Goal: Information Seeking & Learning: Check status

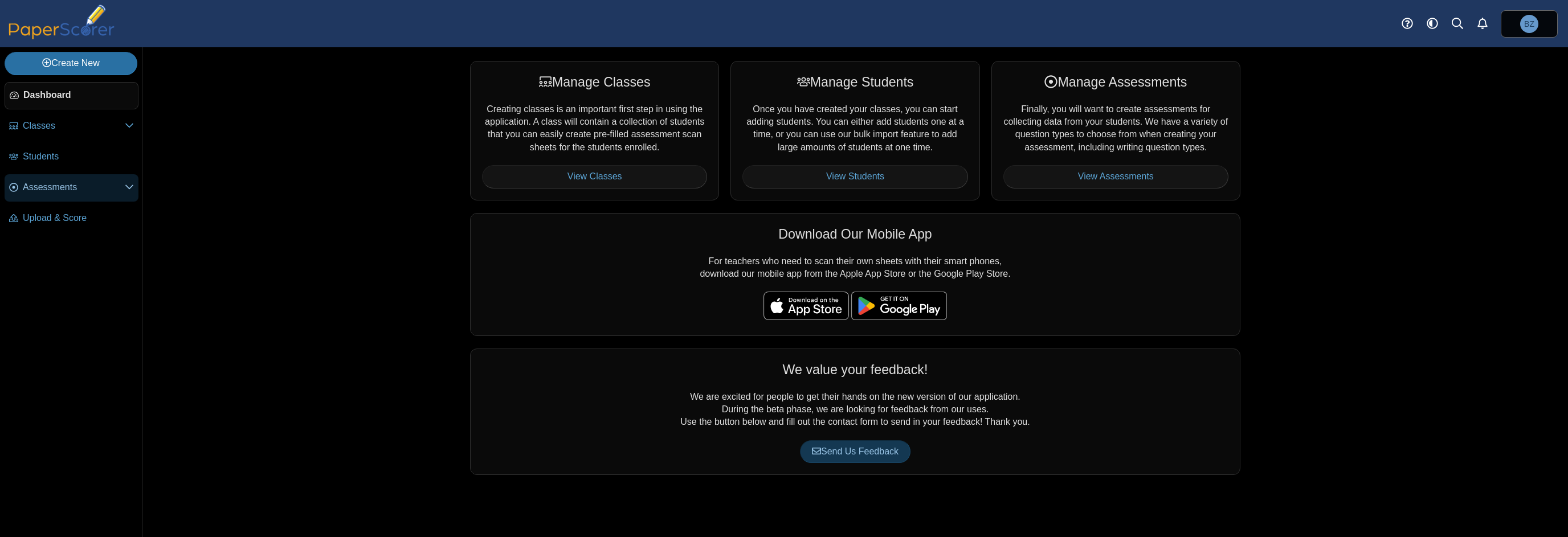
click at [85, 182] on span "Assessments" at bounding box center [73, 187] width 102 height 13
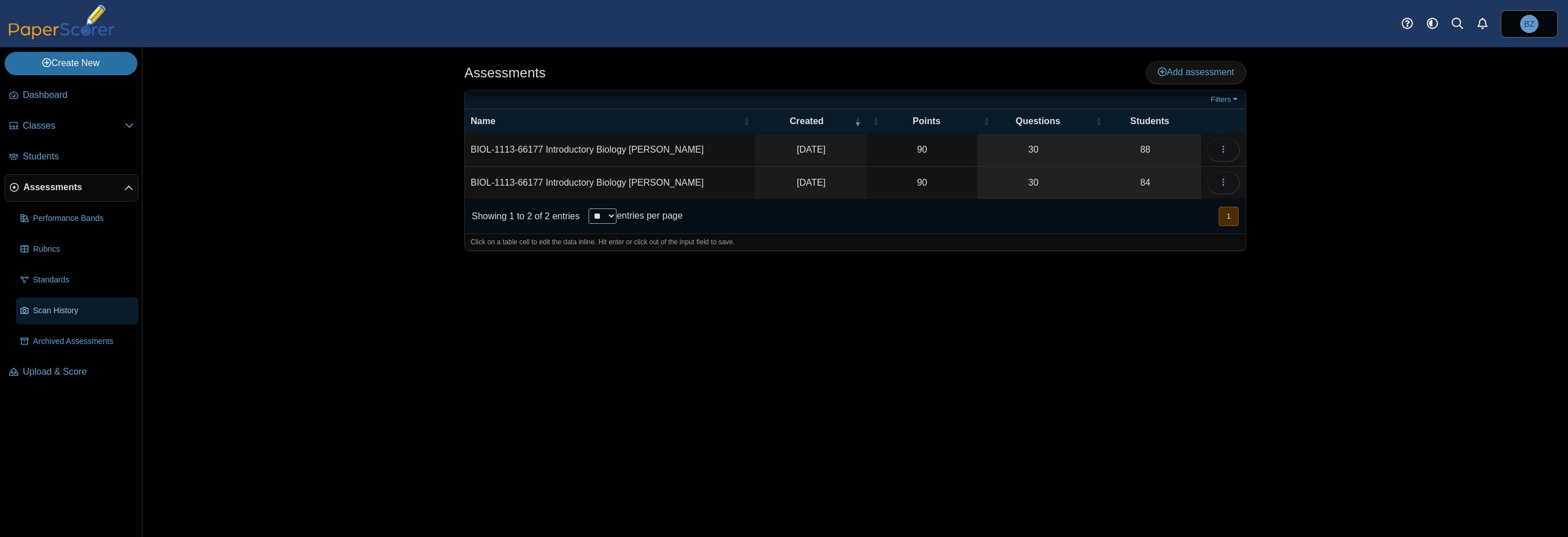
click at [71, 312] on span "Scan History" at bounding box center [84, 311] width 101 height 12
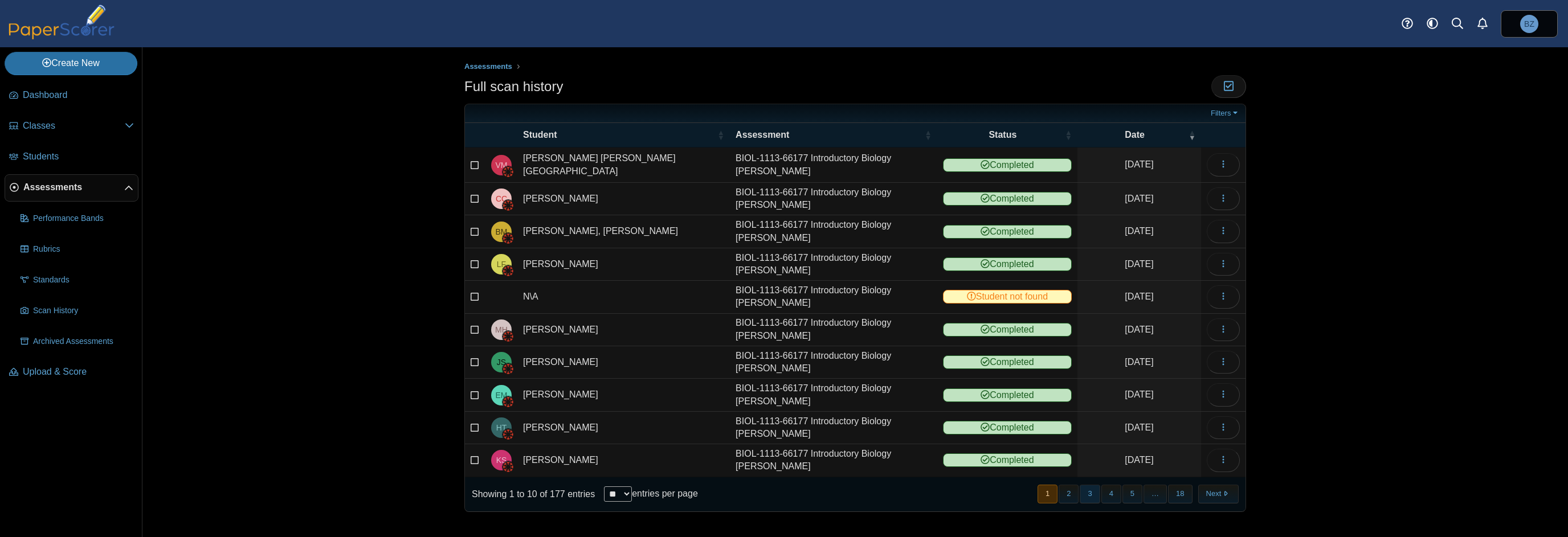
click at [1090, 485] on button "3" at bounding box center [1090, 494] width 20 height 19
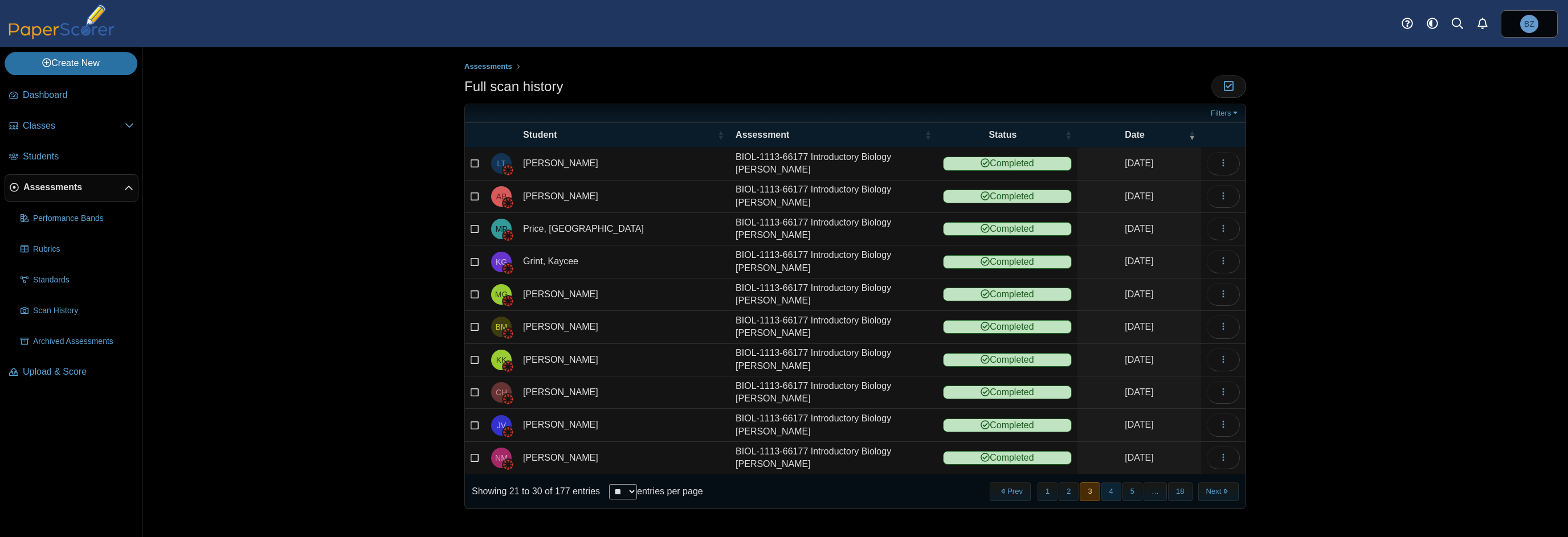
click at [1111, 489] on button "4" at bounding box center [1111, 491] width 20 height 19
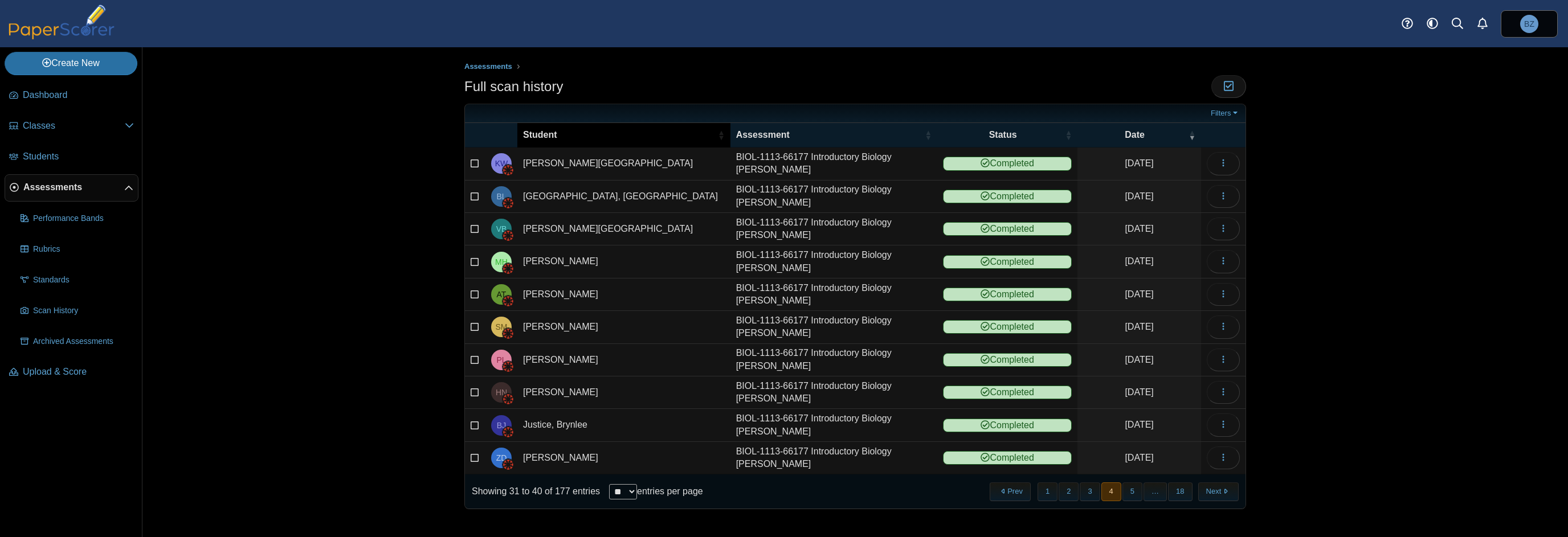
click at [709, 131] on div "Student" at bounding box center [623, 135] width 202 height 13
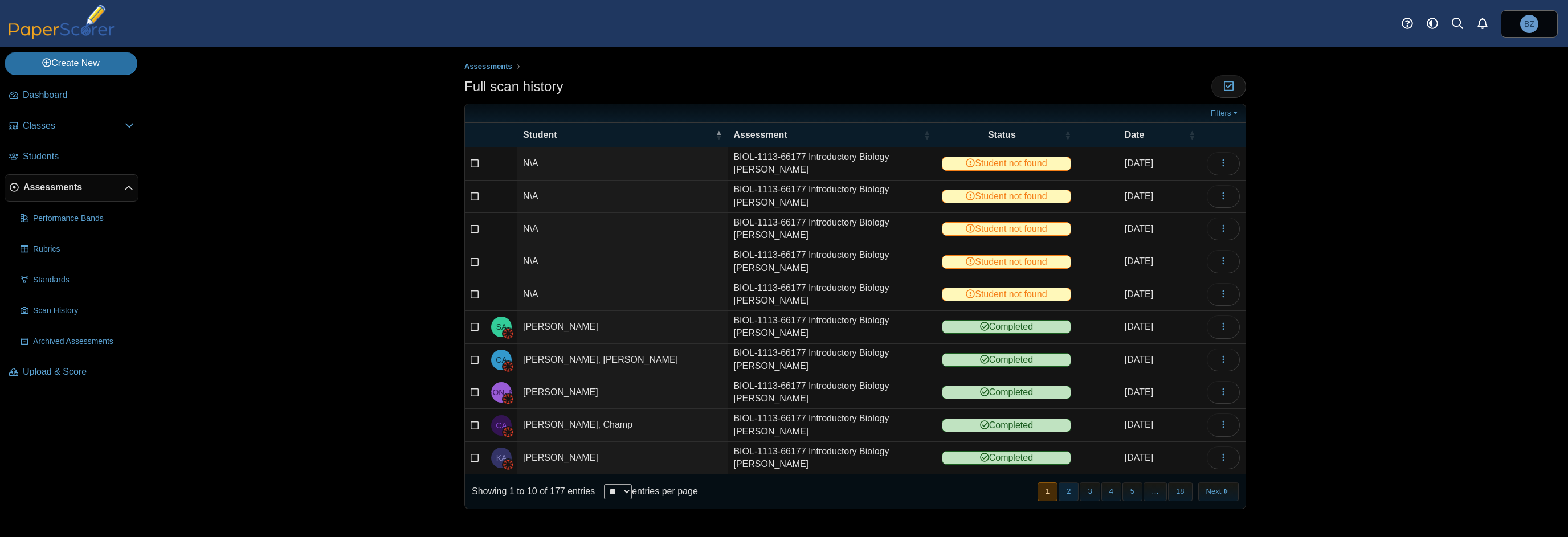
click at [1078, 487] on button "2" at bounding box center [1069, 491] width 20 height 19
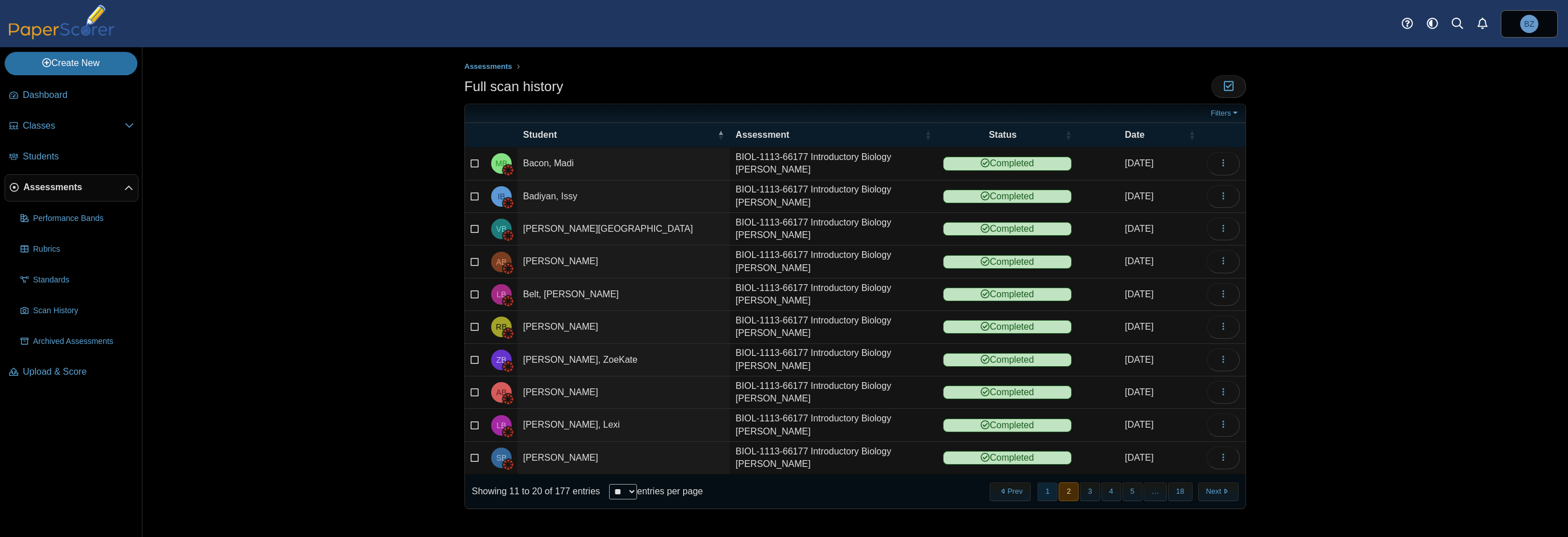
click at [1048, 493] on button "1" at bounding box center [1047, 491] width 20 height 19
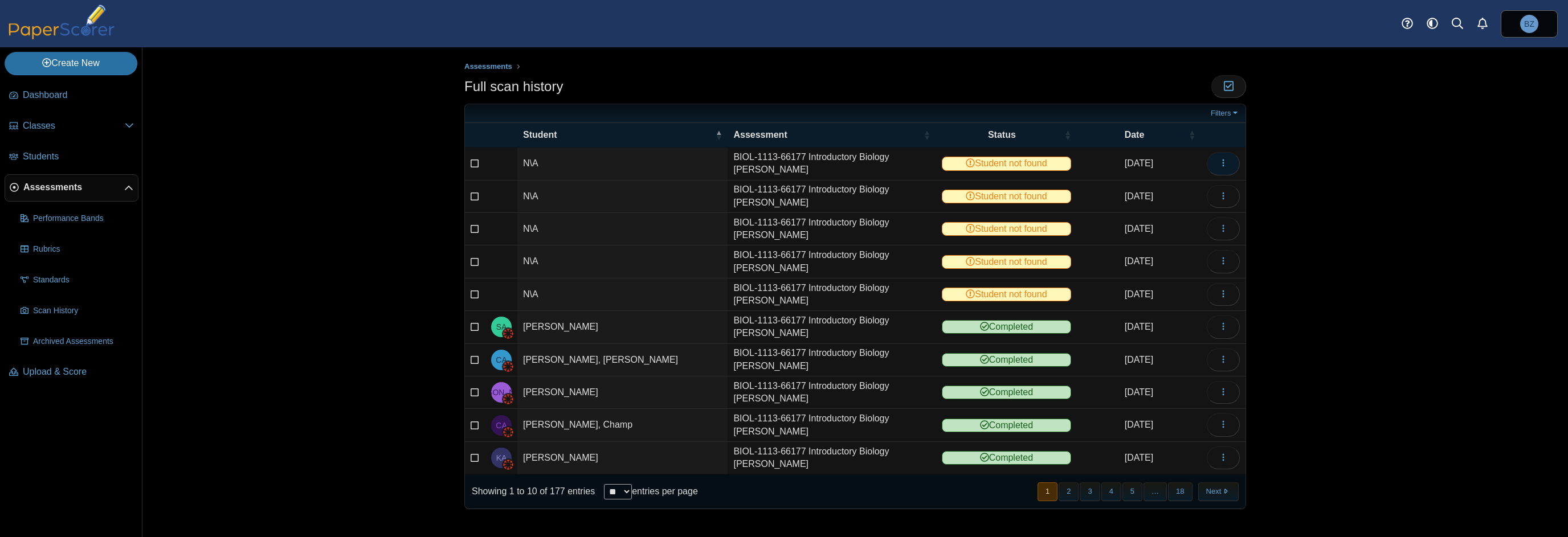
click at [1231, 162] on button "button" at bounding box center [1224, 163] width 34 height 23
click at [1207, 188] on link "View scanned test" at bounding box center [1172, 188] width 137 height 17
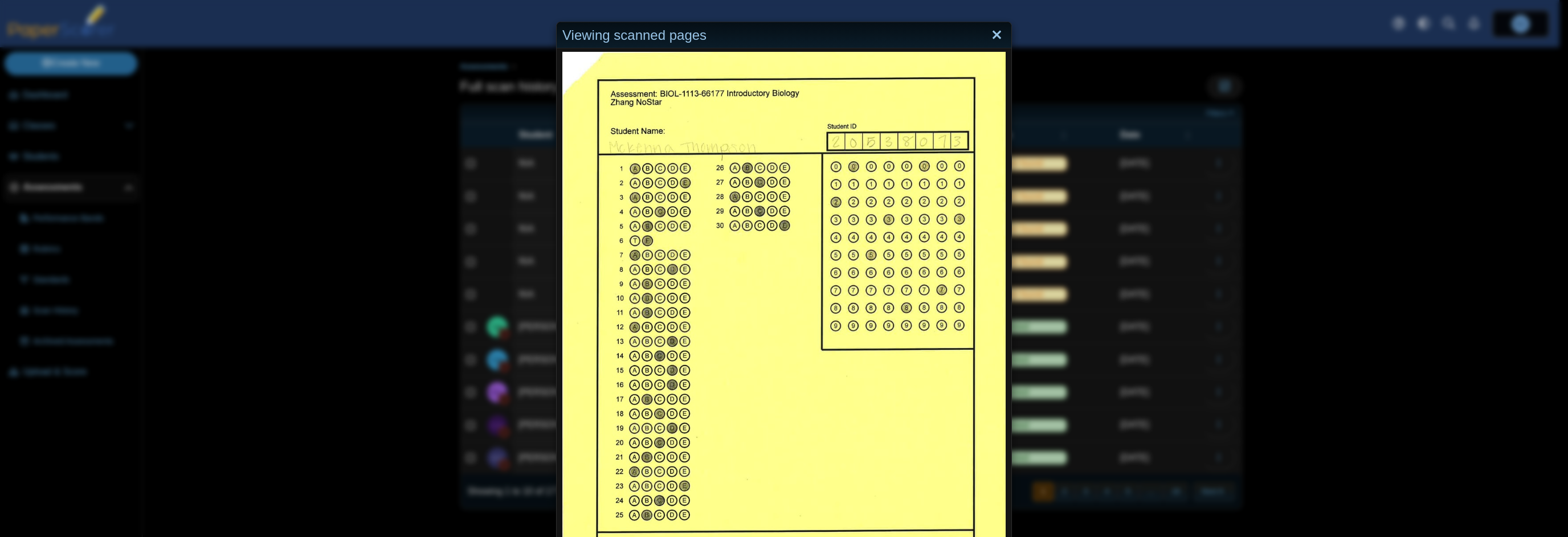
click at [996, 35] on link "Close" at bounding box center [997, 35] width 18 height 20
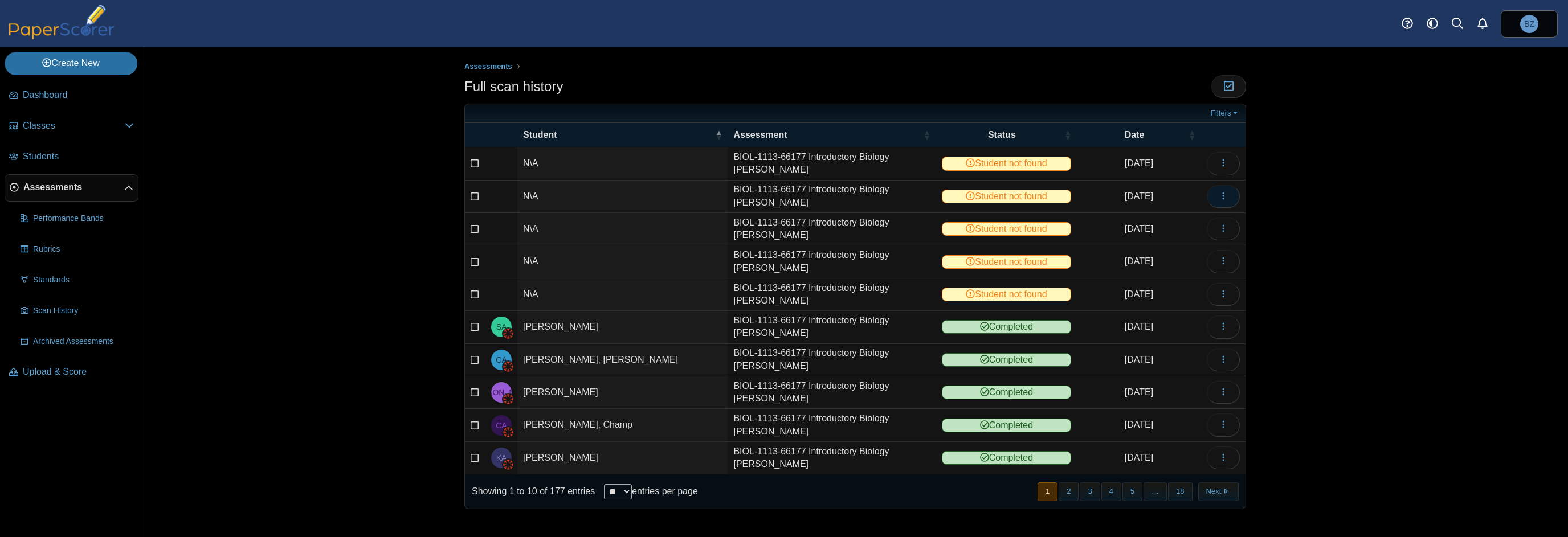
click at [1224, 198] on icon "button" at bounding box center [1223, 195] width 9 height 9
click at [1182, 225] on link "View scanned test" at bounding box center [1172, 221] width 137 height 17
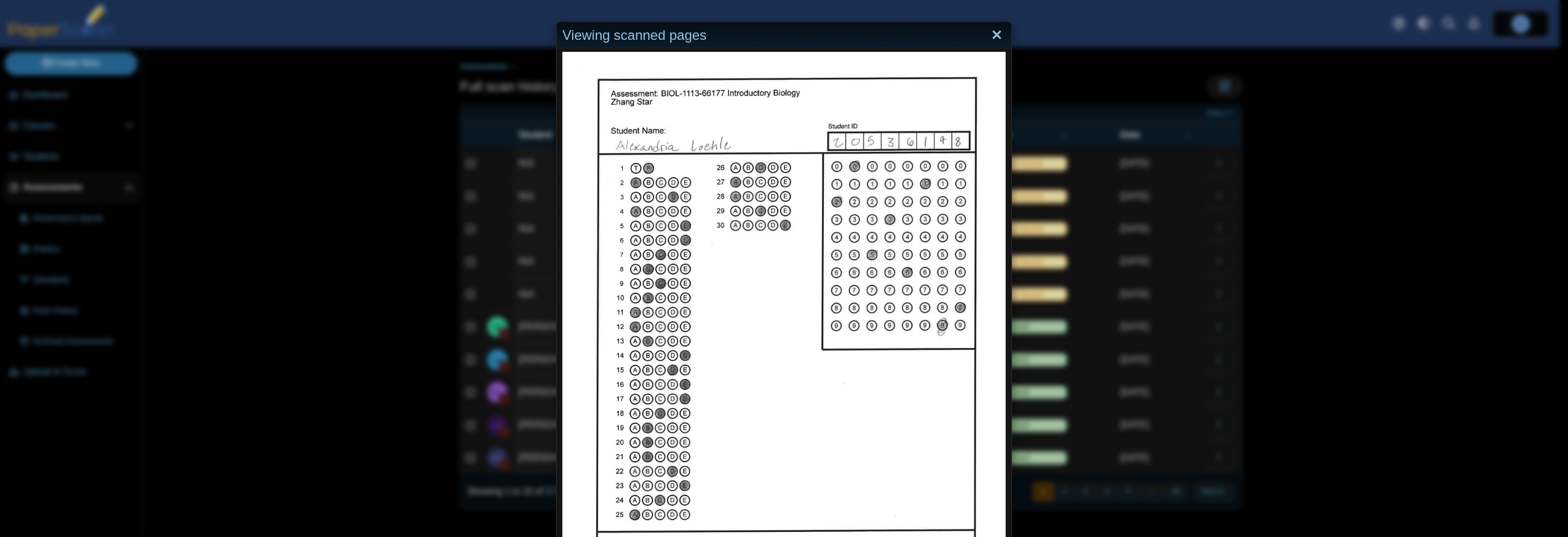
click at [988, 34] on link "Close" at bounding box center [997, 35] width 18 height 20
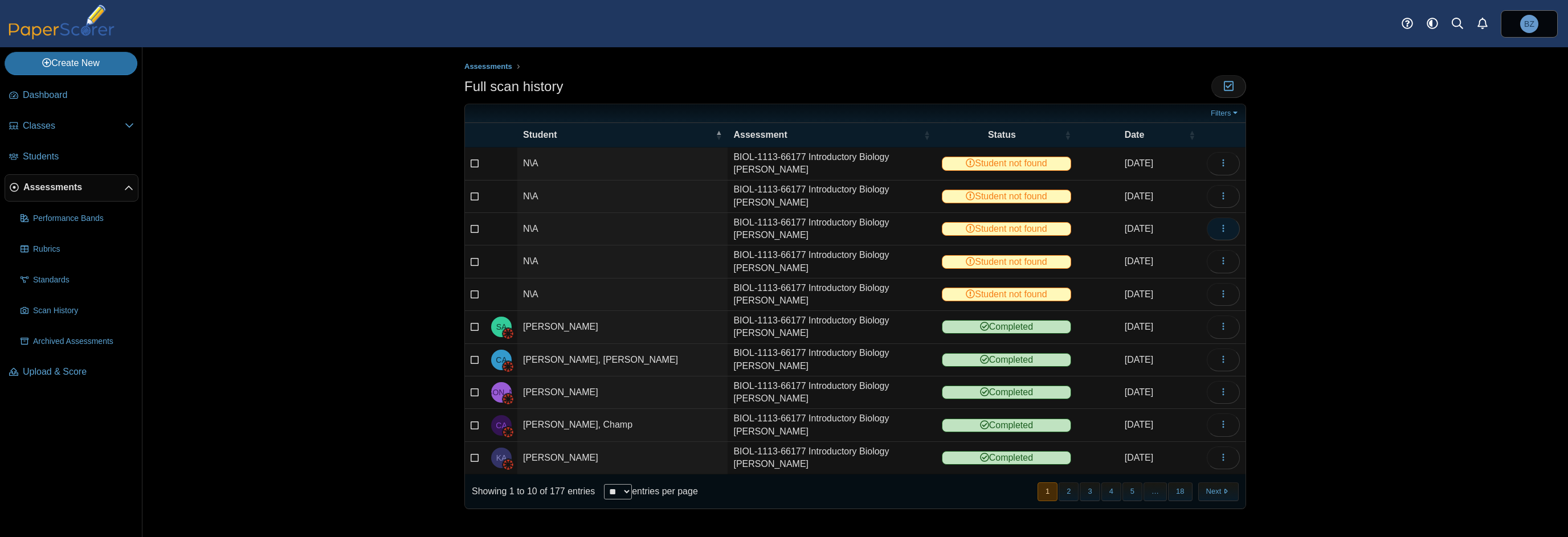
click at [1221, 225] on icon "button" at bounding box center [1223, 228] width 9 height 9
click at [1173, 254] on link "View scanned test" at bounding box center [1172, 252] width 137 height 17
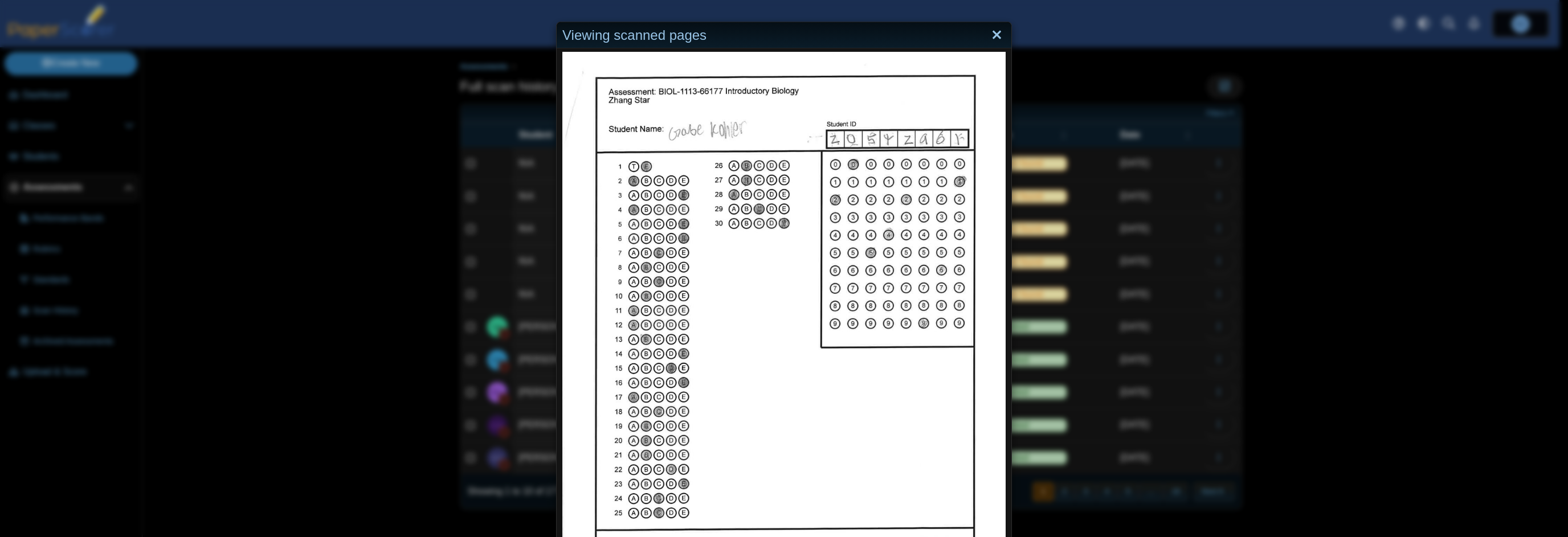
click at [994, 30] on link "Close" at bounding box center [997, 35] width 18 height 20
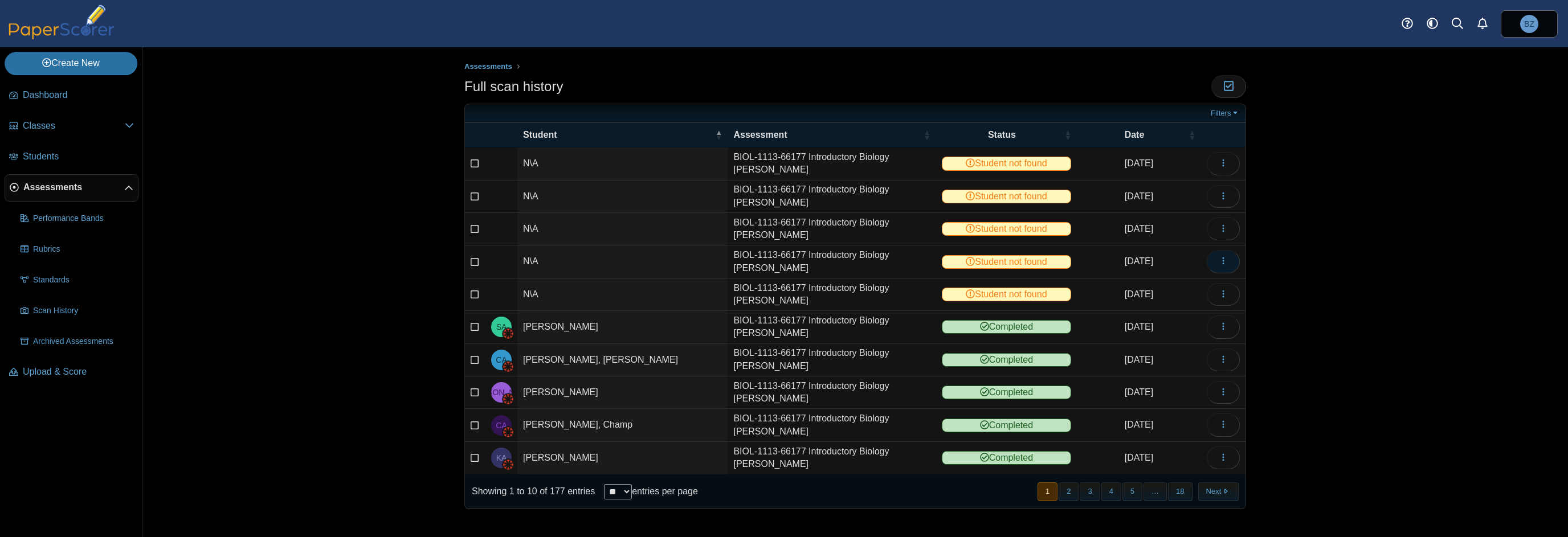
click at [1226, 260] on icon "button" at bounding box center [1223, 260] width 9 height 9
click at [1183, 282] on link "View scanned test" at bounding box center [1172, 285] width 137 height 17
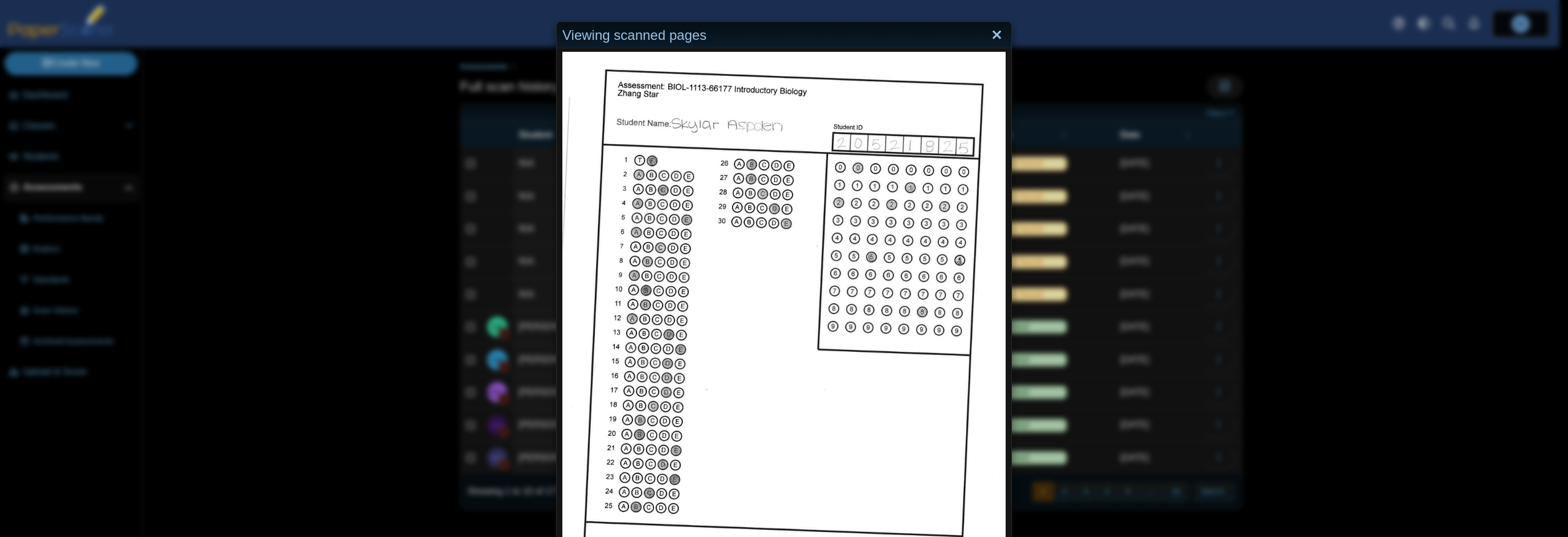
click at [990, 35] on link "Close" at bounding box center [997, 35] width 18 height 20
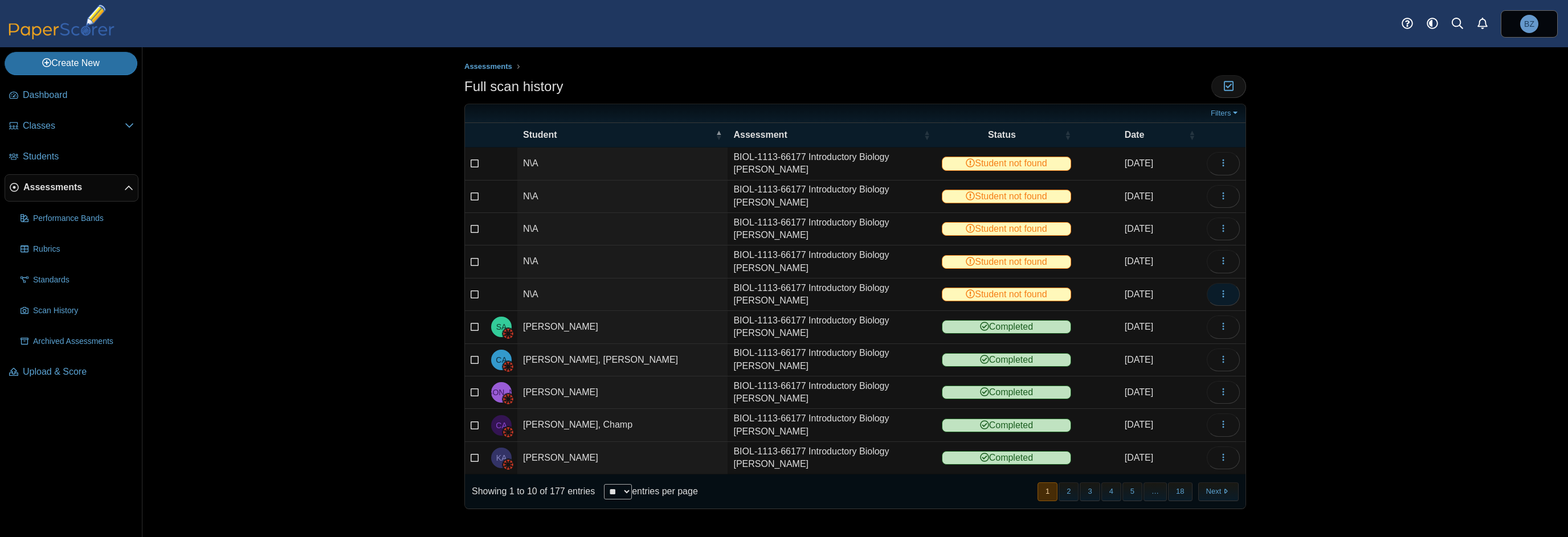
click at [1229, 289] on button "button" at bounding box center [1224, 294] width 34 height 23
click at [1177, 322] on link "View scanned test" at bounding box center [1172, 317] width 137 height 17
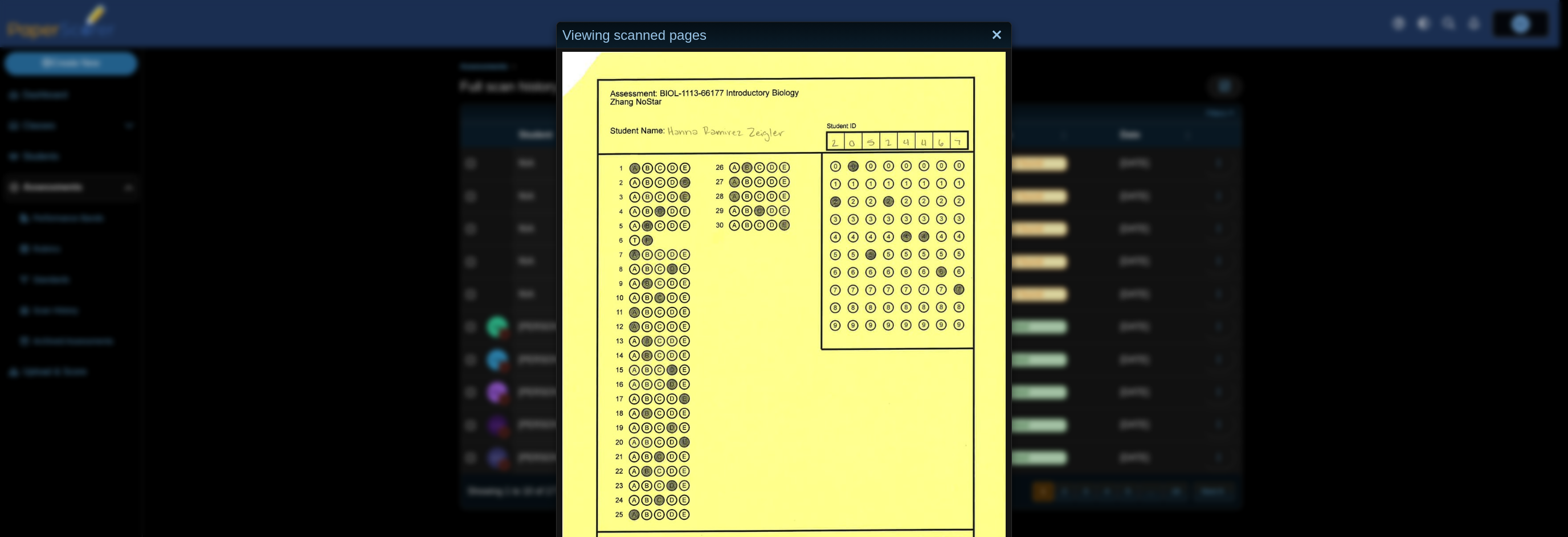
click at [994, 34] on link "Close" at bounding box center [997, 35] width 18 height 20
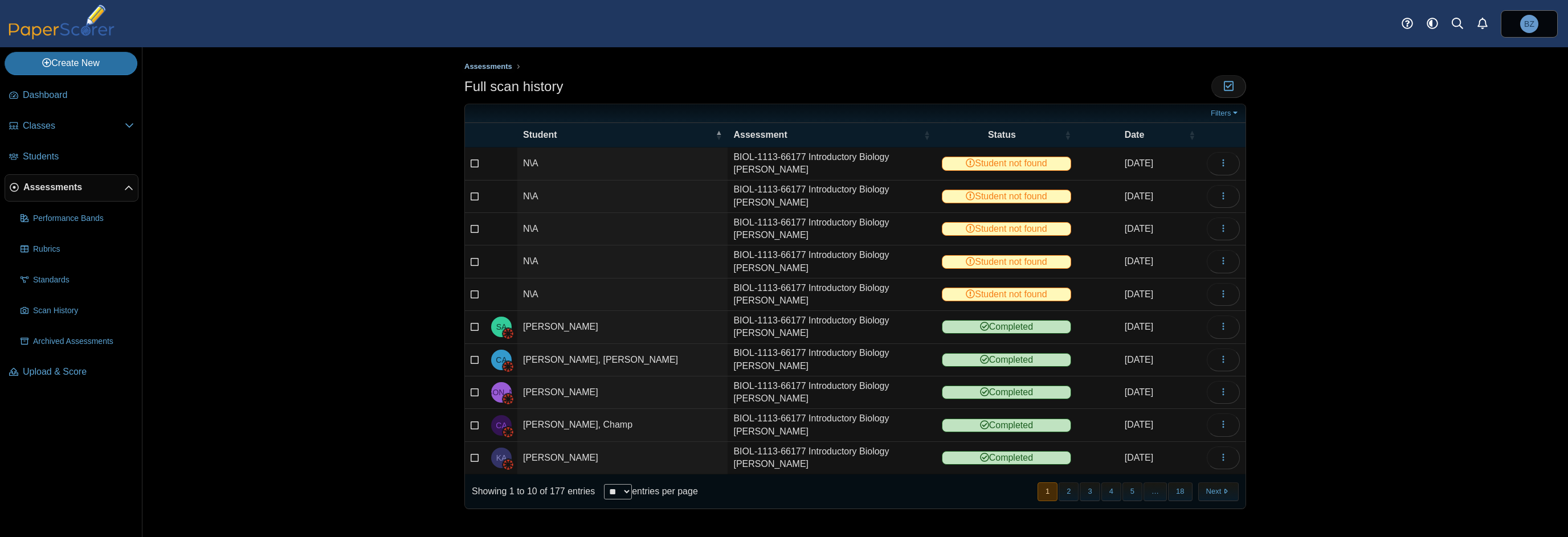
click at [489, 67] on span "Assessments" at bounding box center [488, 66] width 48 height 9
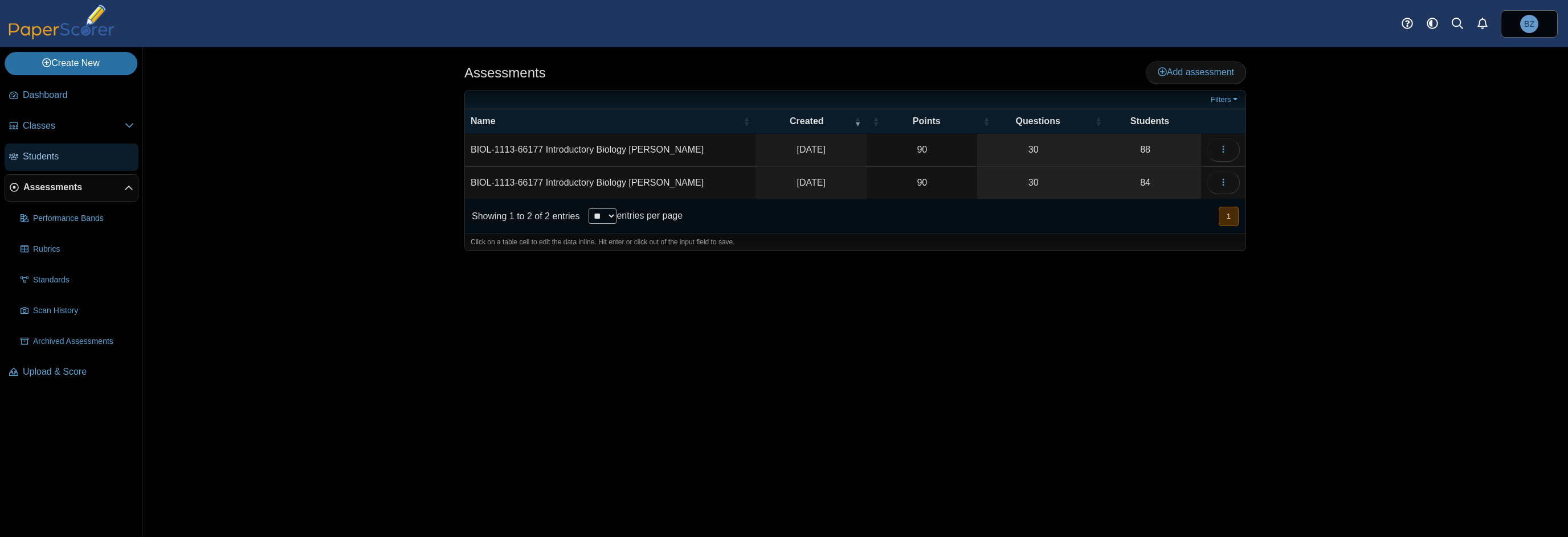
click at [48, 151] on span "Students" at bounding box center [78, 157] width 111 height 13
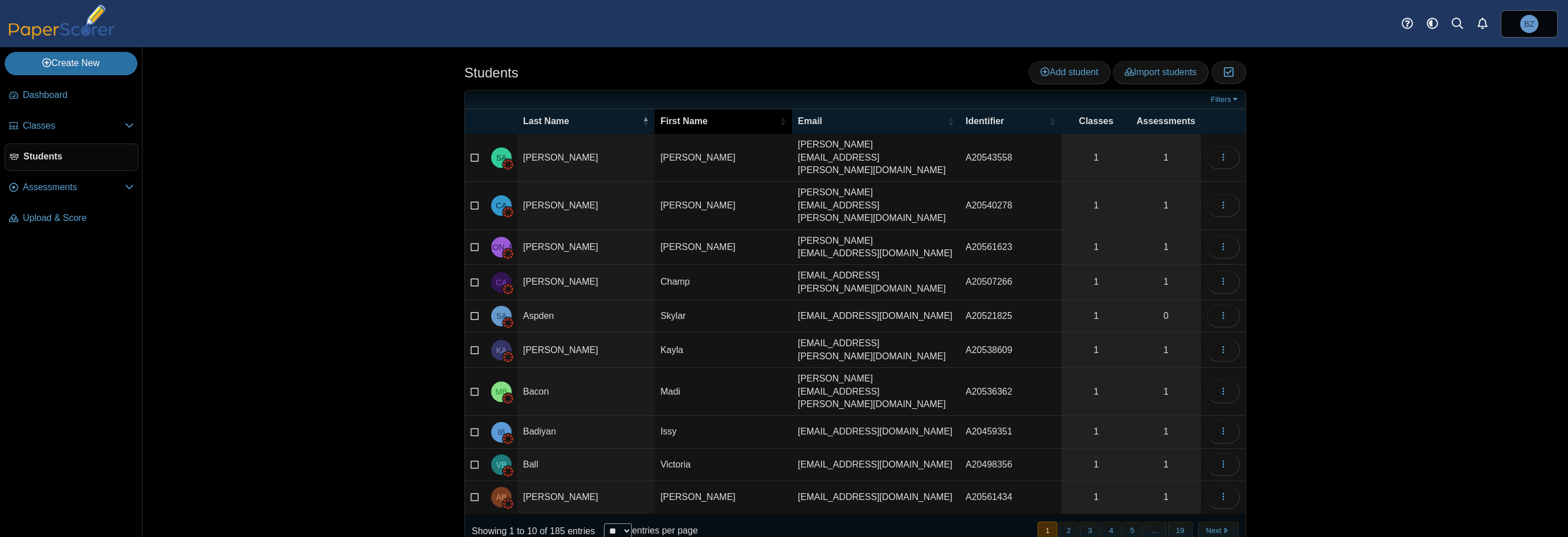
click at [780, 122] on span "\a First Name\a : Activate to sort" at bounding box center [783, 121] width 7 height 12
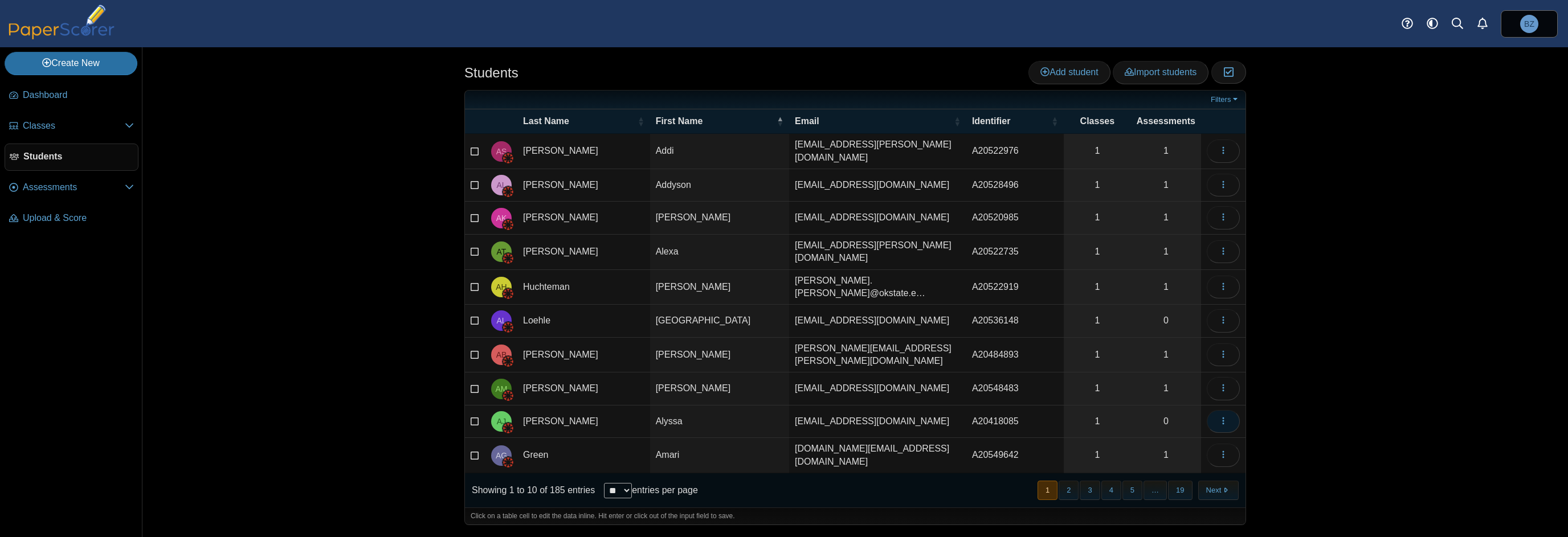
click at [1220, 416] on icon "button" at bounding box center [1223, 420] width 9 height 9
click at [1184, 466] on link "View assessments" at bounding box center [1172, 467] width 137 height 17
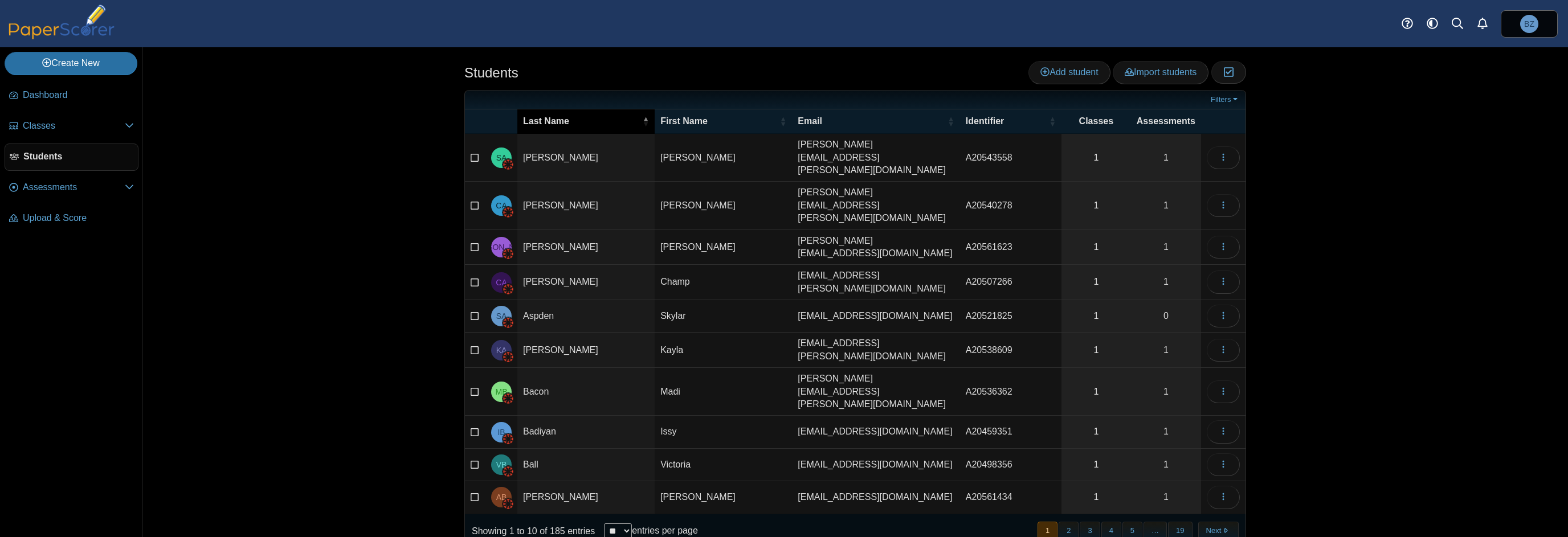
click at [577, 127] on th "Last Name" at bounding box center [586, 121] width 137 height 25
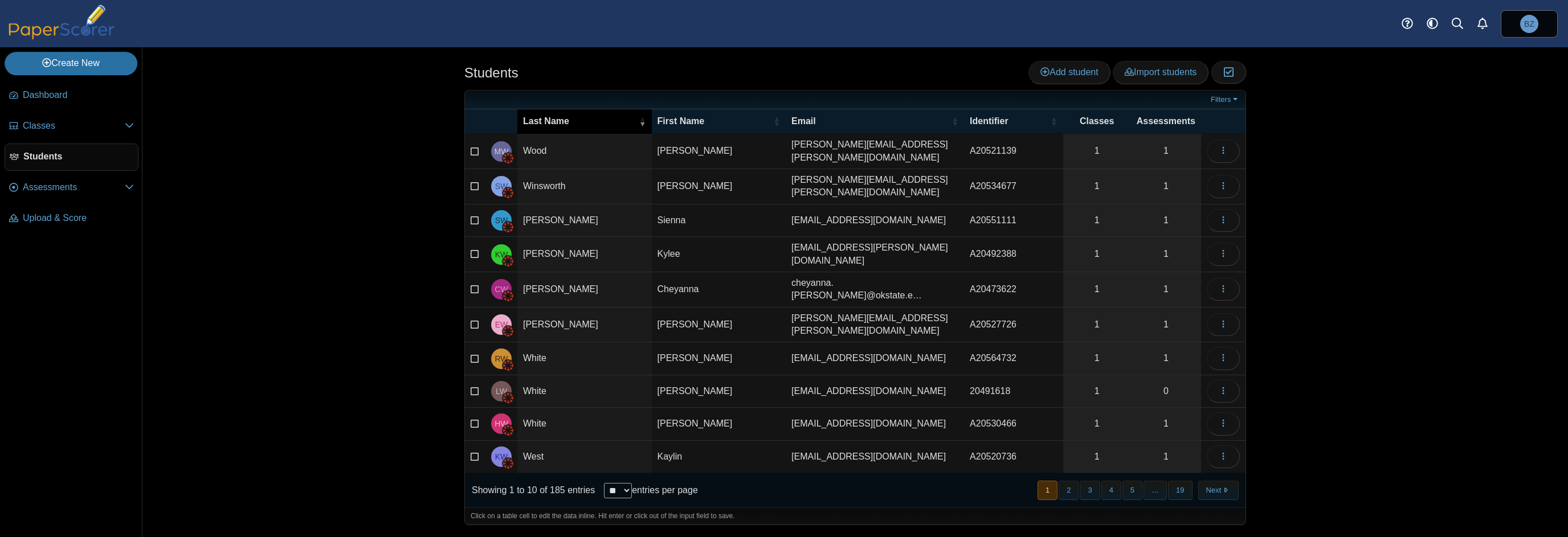
click at [577, 127] on th "Last Name" at bounding box center [585, 121] width 134 height 25
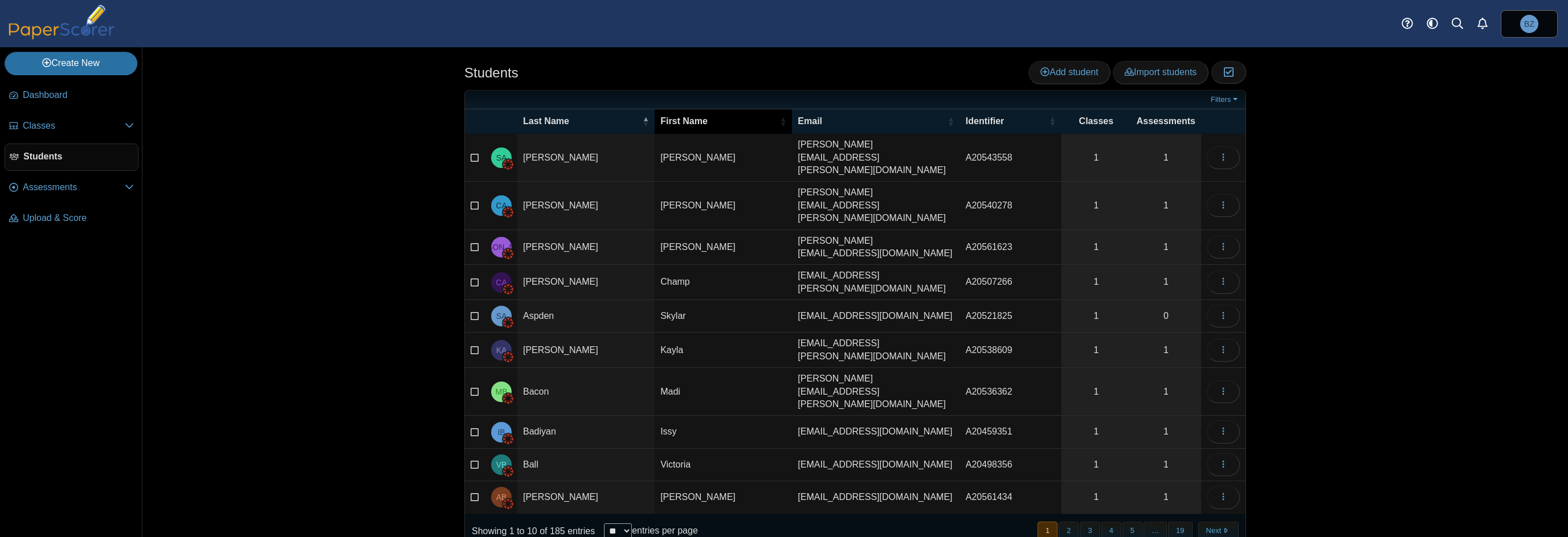
click at [674, 119] on span "First Name" at bounding box center [719, 121] width 116 height 13
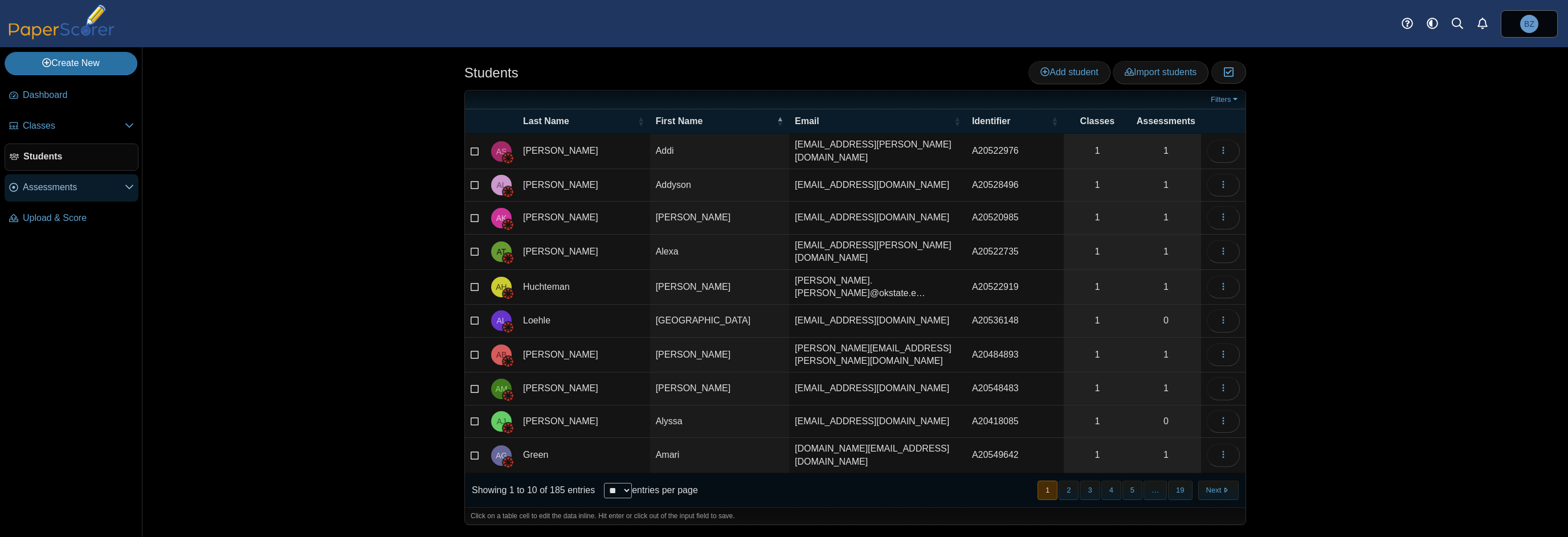
click at [44, 191] on span "Assessments" at bounding box center [73, 187] width 102 height 13
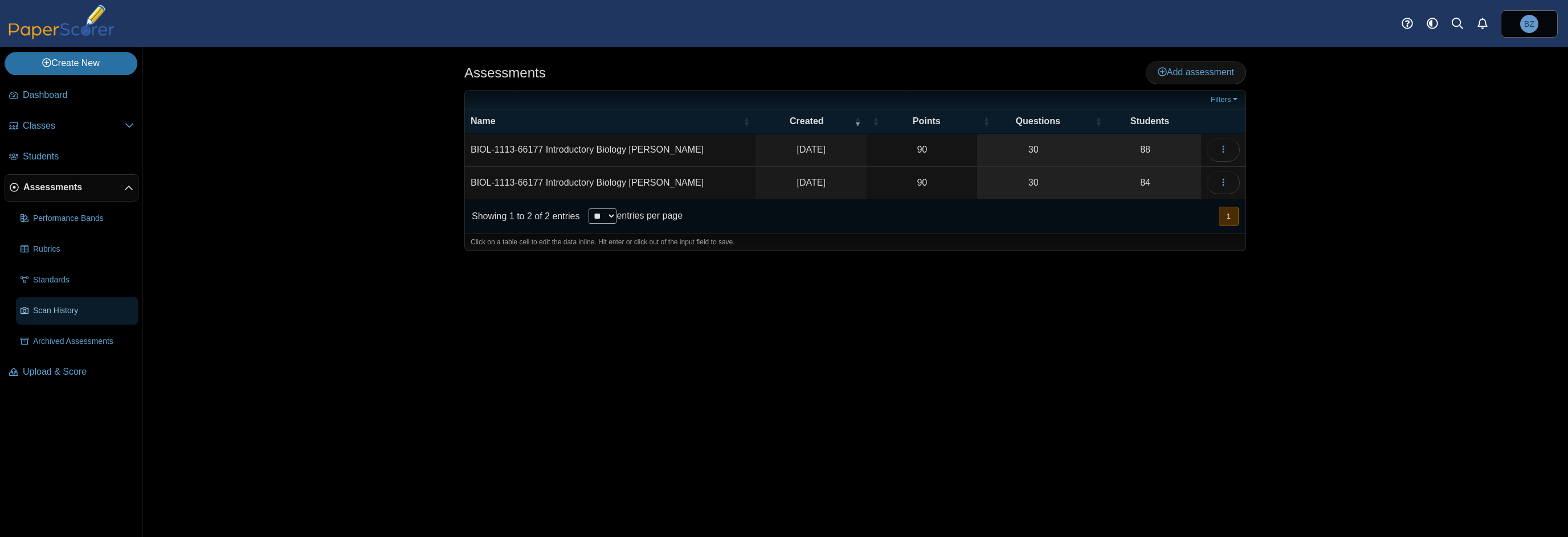
click at [78, 306] on span "Scan History" at bounding box center [84, 311] width 101 height 12
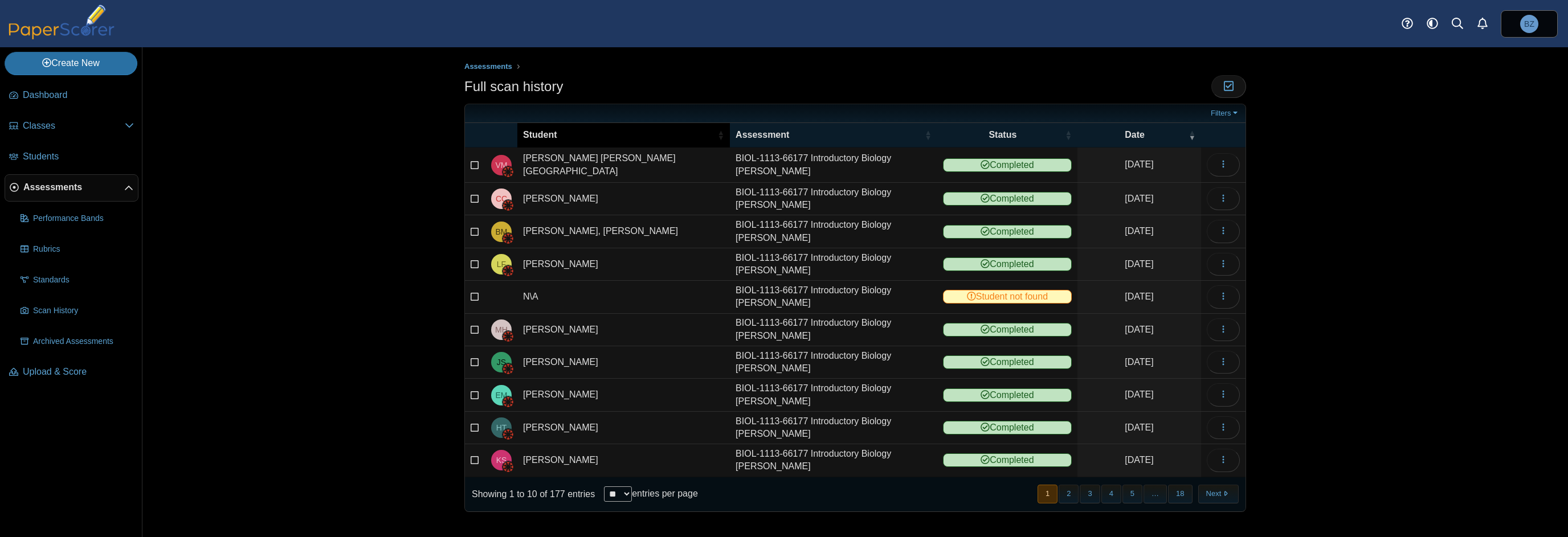
click at [584, 137] on span "Student" at bounding box center [618, 135] width 192 height 13
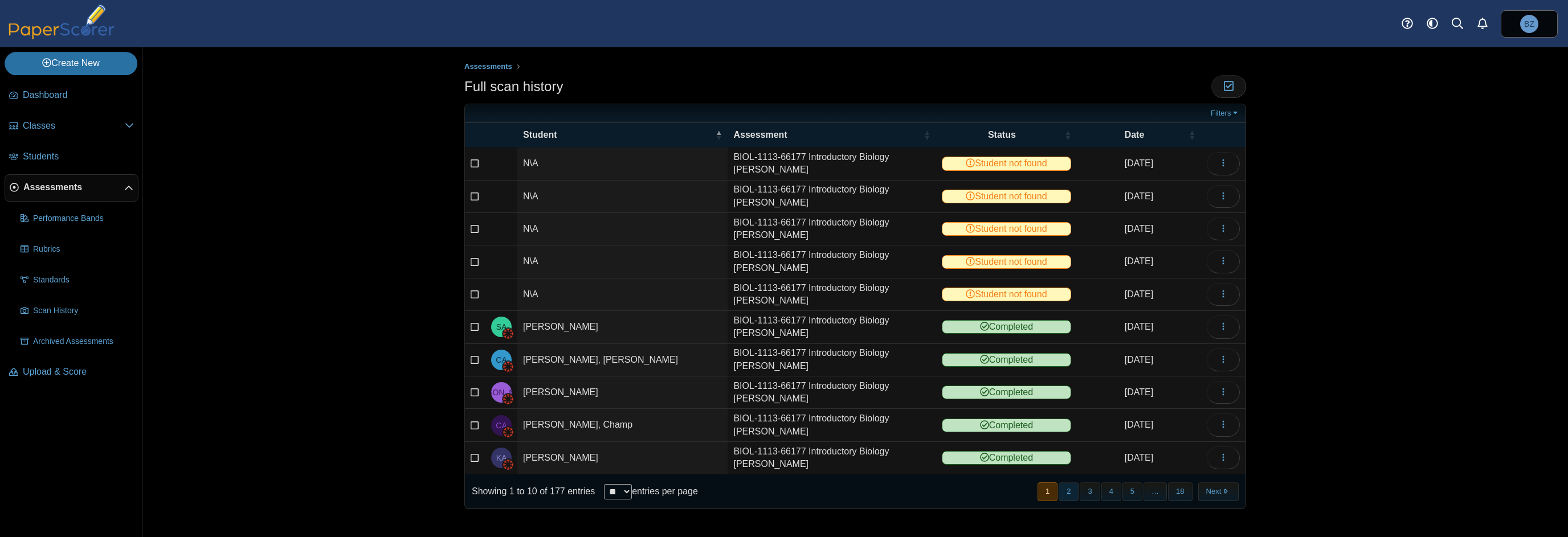
click at [1070, 487] on button "2" at bounding box center [1069, 491] width 20 height 19
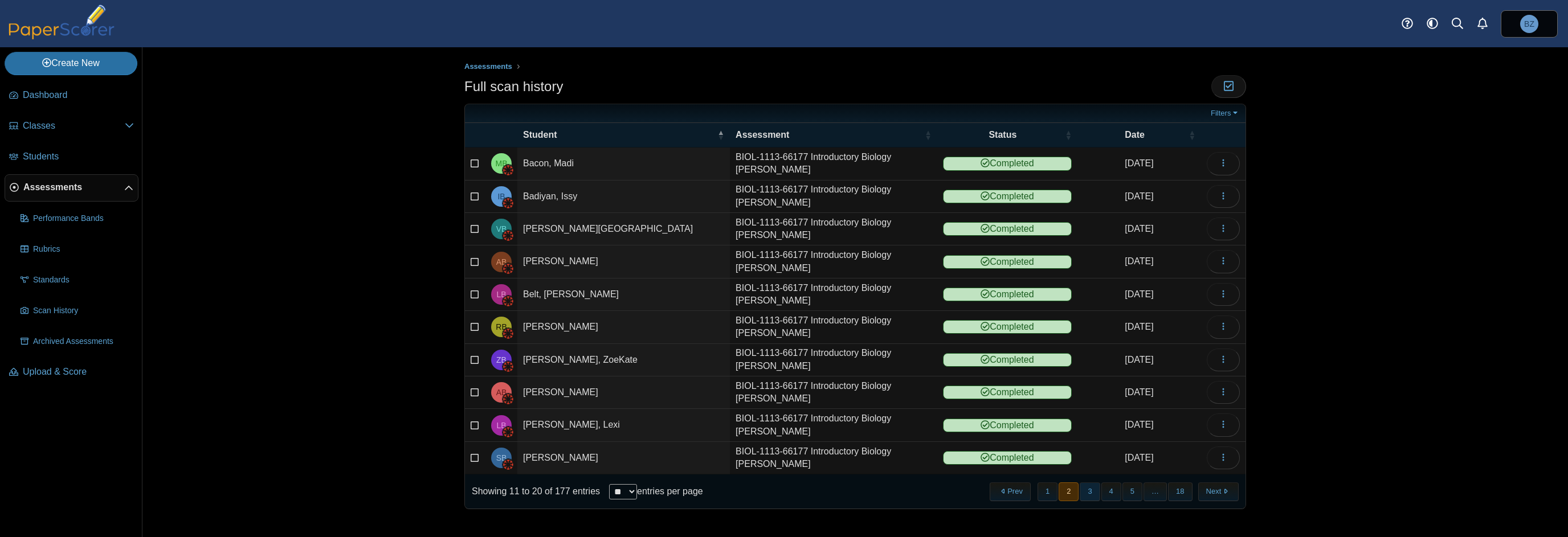
click at [1096, 490] on button "3" at bounding box center [1090, 491] width 20 height 19
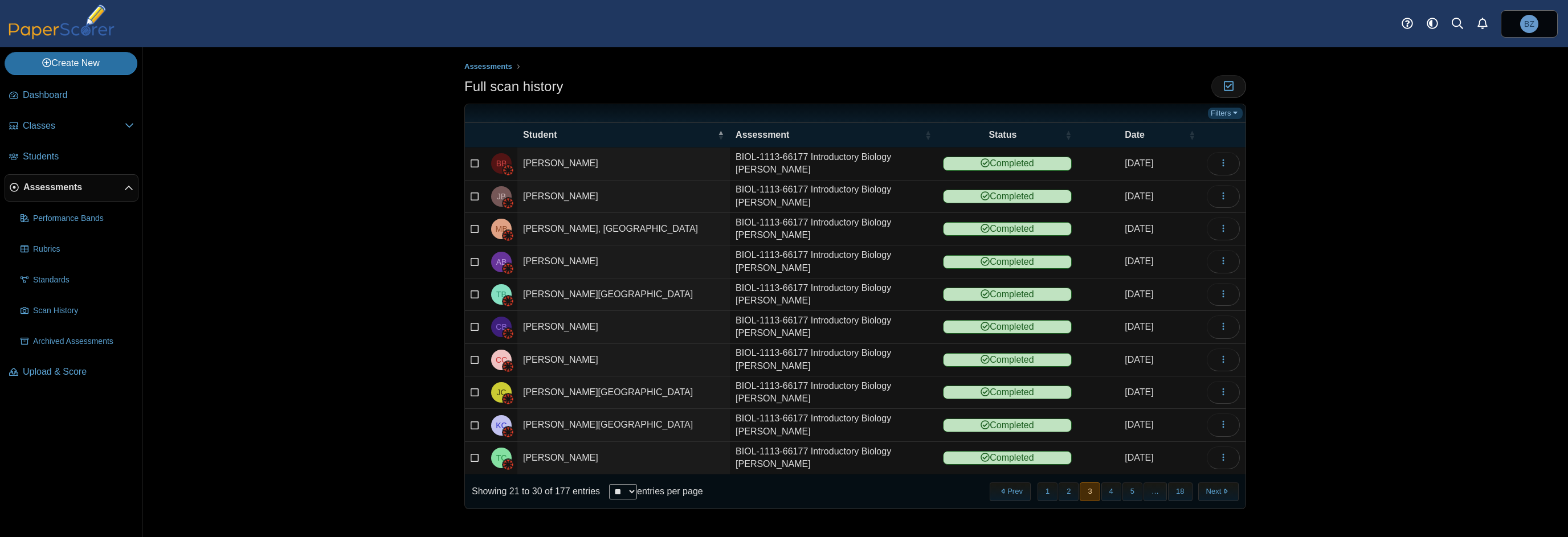
click at [1219, 114] on link "Filters" at bounding box center [1225, 113] width 35 height 12
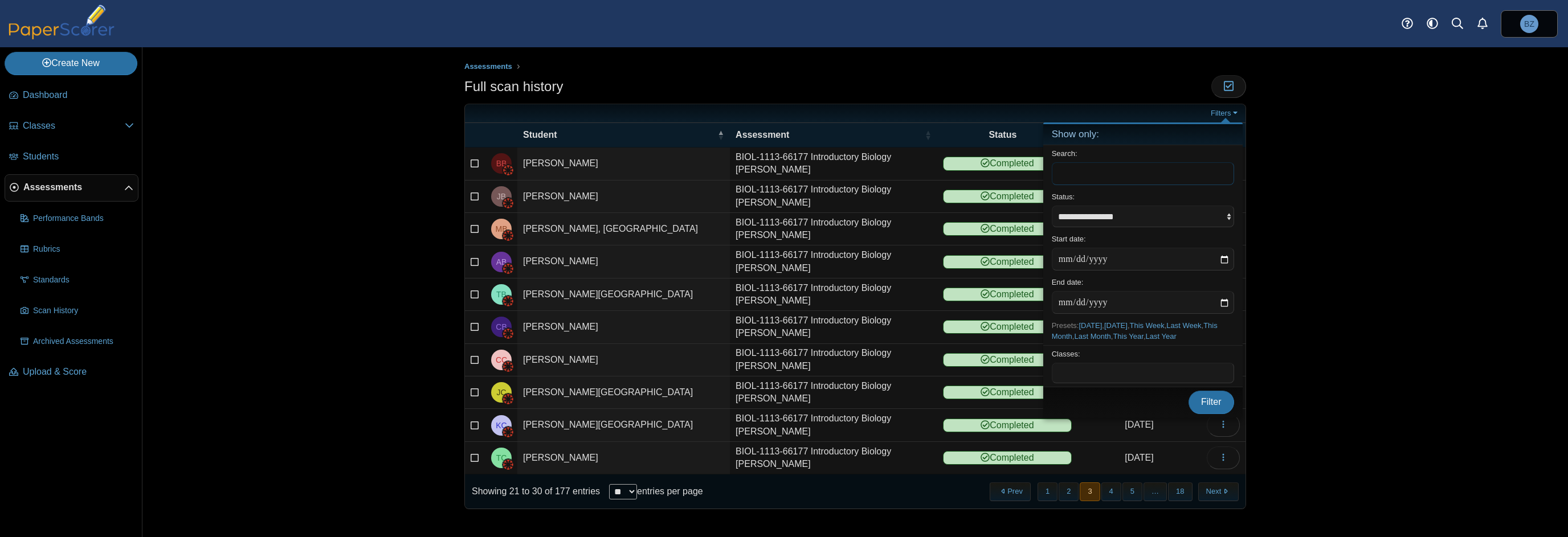
paste input "******"
type input "******"
click at [1188, 390] on button "Filter" at bounding box center [1211, 401] width 45 height 23
